Goal: Entertainment & Leisure: Consume media (video, audio)

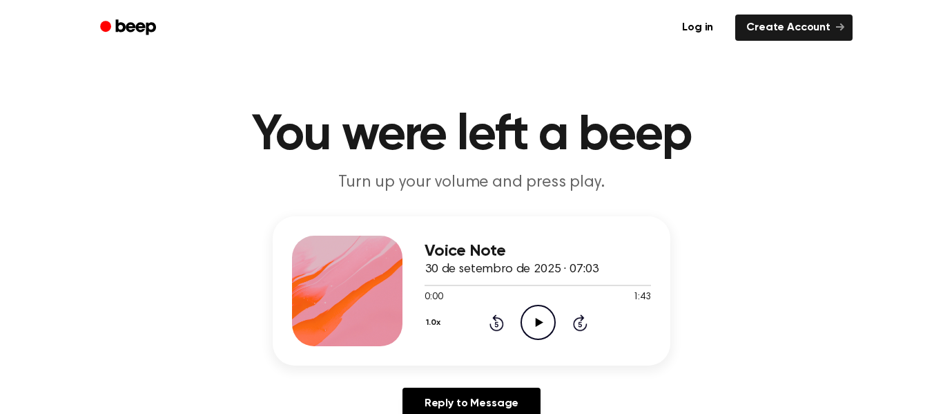
click at [540, 322] on icon at bounding box center [539, 322] width 8 height 9
click at [454, 283] on div at bounding box center [538, 284] width 226 height 11
click at [536, 335] on icon "Pause Audio" at bounding box center [538, 321] width 35 height 35
click at [545, 330] on icon "Play Audio" at bounding box center [538, 321] width 35 height 35
